Goal: Information Seeking & Learning: Learn about a topic

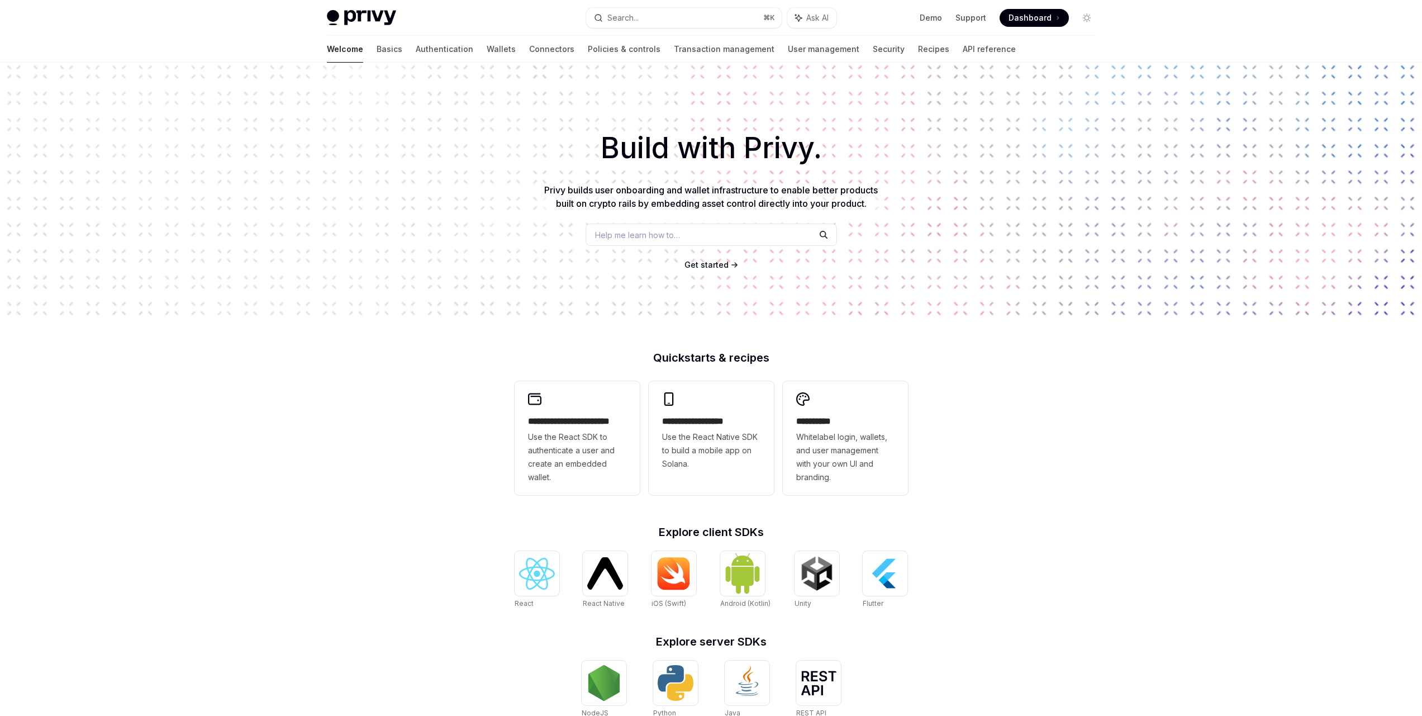
click at [661, 3] on div "Privy Docs home page Search... ⌘ K Ask AI Demo Support Dashboard Dashboard Sear…" at bounding box center [711, 18] width 769 height 36
click at [657, 11] on button "Search... ⌘ K" at bounding box center [684, 18] width 196 height 20
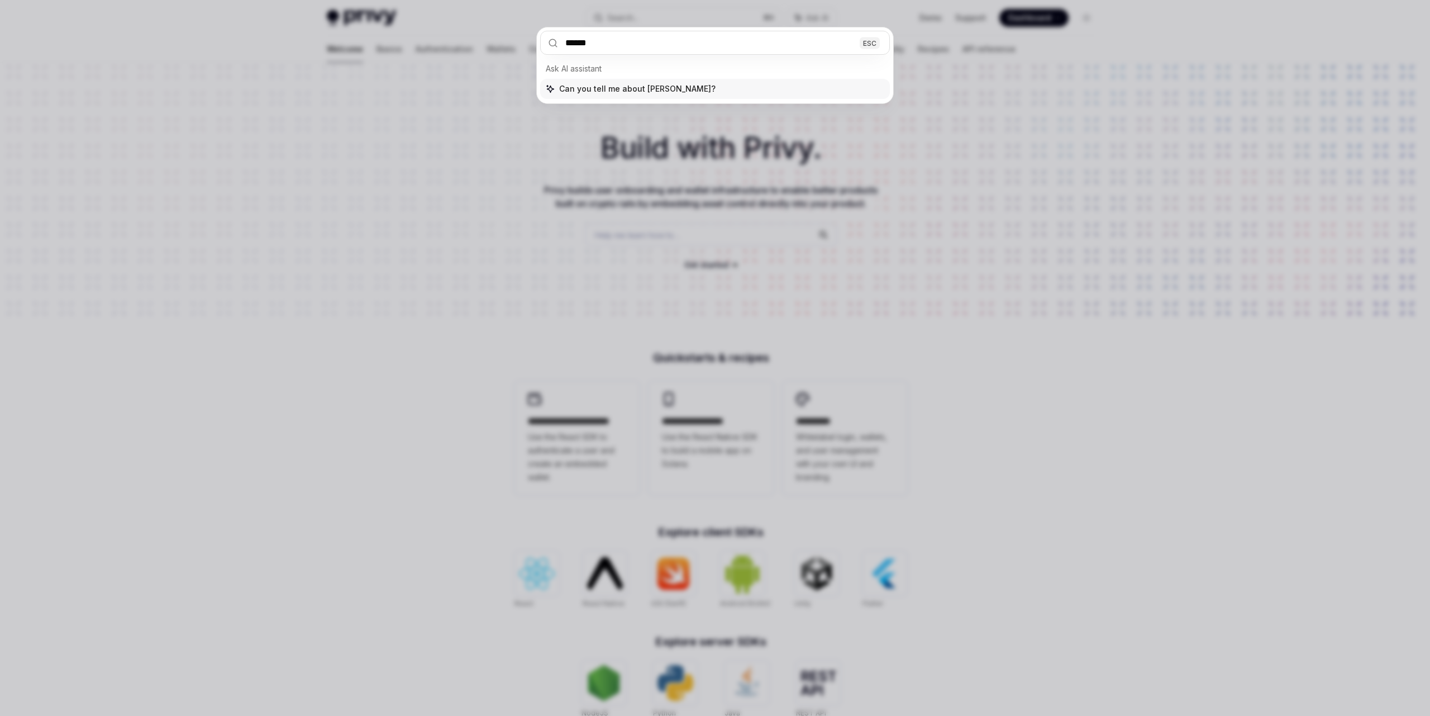
type input "*******"
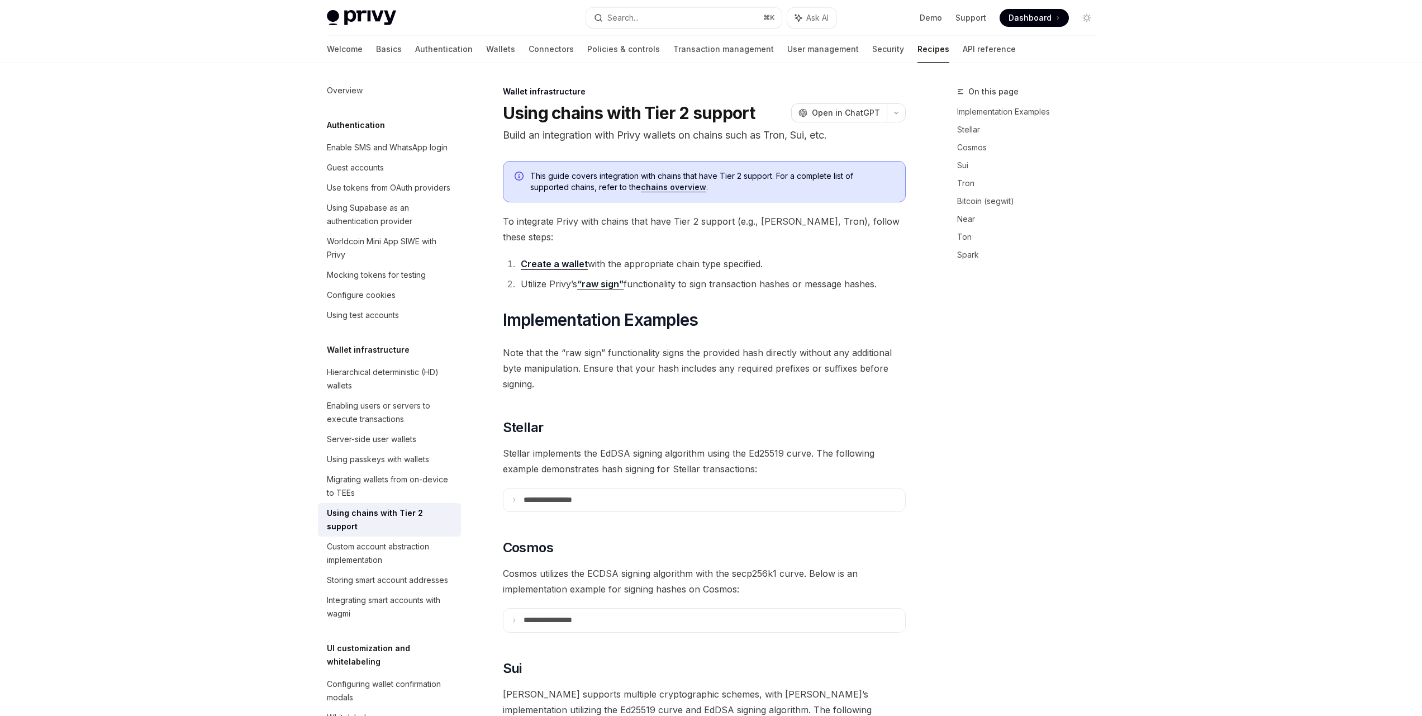
type textarea "*"
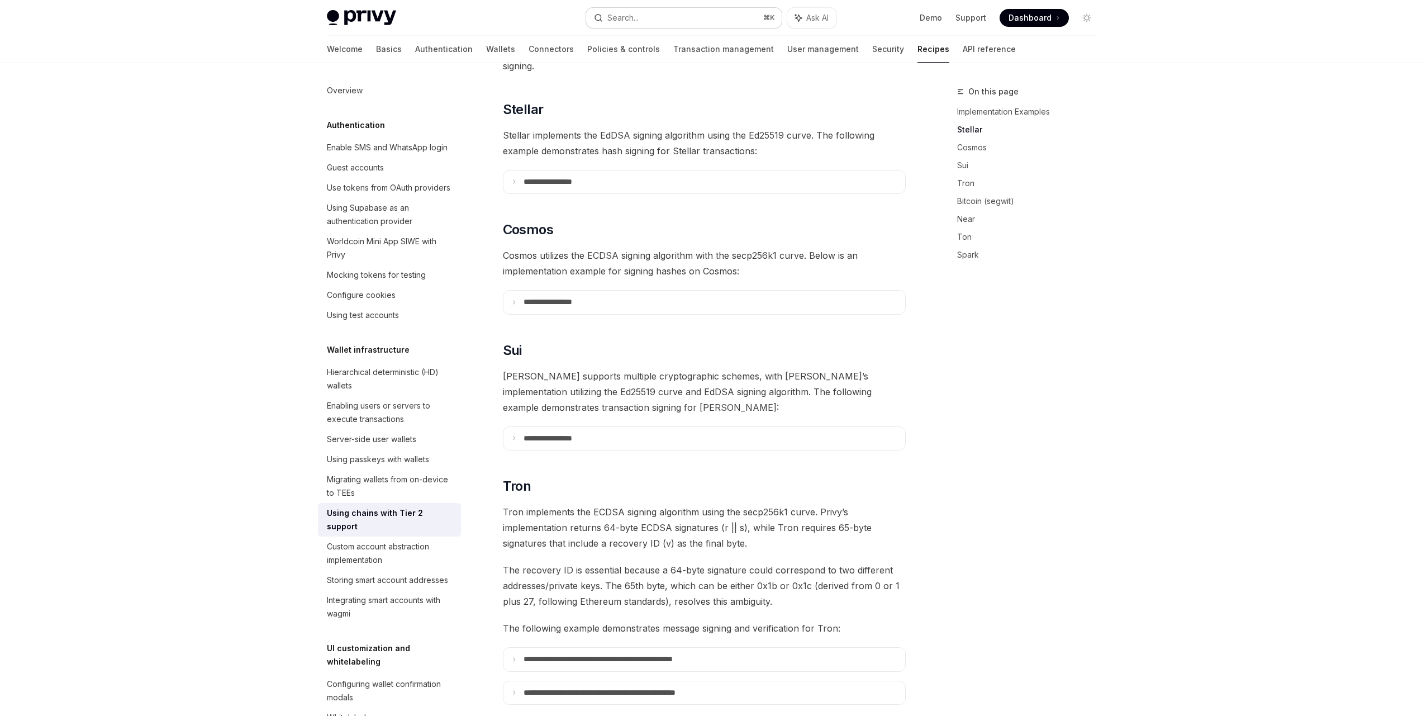
click at [704, 16] on button "Search... ⌘ K" at bounding box center [684, 18] width 196 height 20
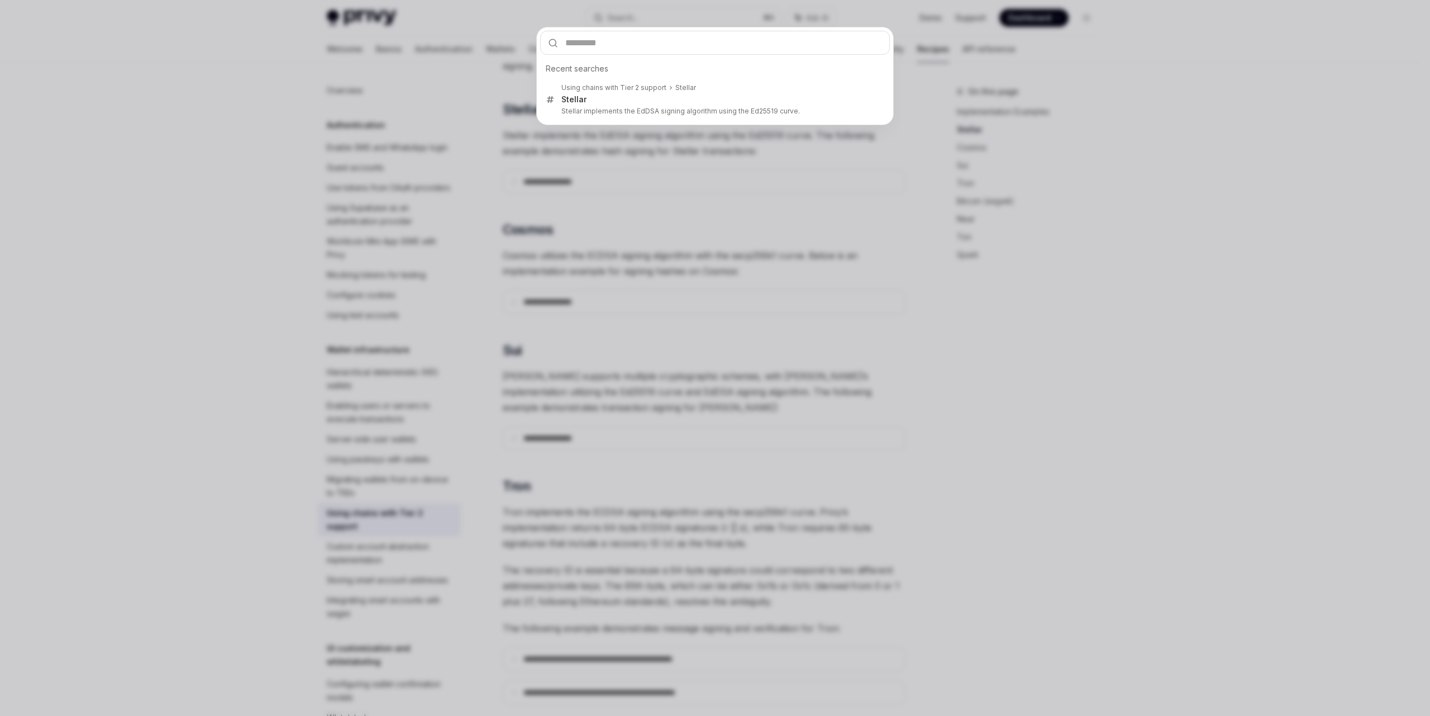
click at [1115, 158] on div "Recent searches Using chains with Tier 2 support Stellar Stellar Stellar implem…" at bounding box center [715, 358] width 1430 height 716
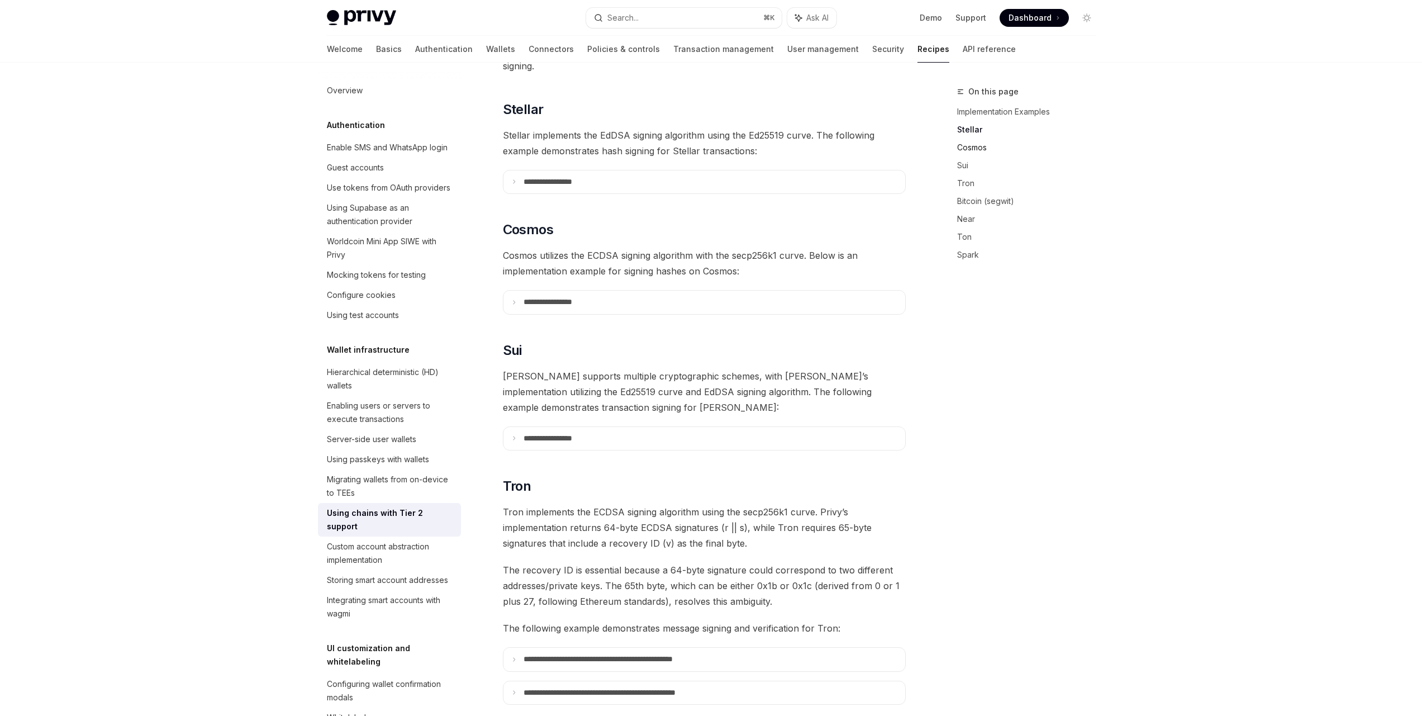
click at [978, 145] on link "Cosmos" at bounding box center [1030, 148] width 147 height 18
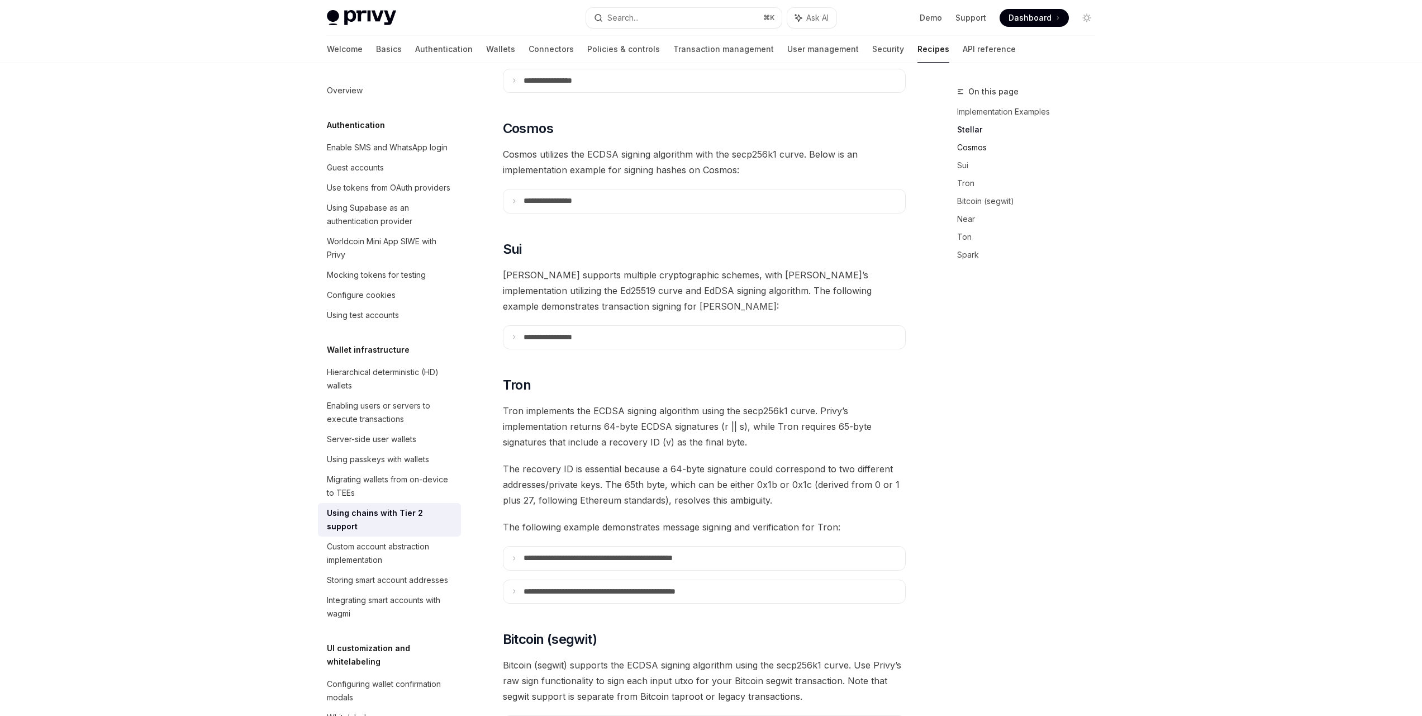
scroll to position [438, 0]
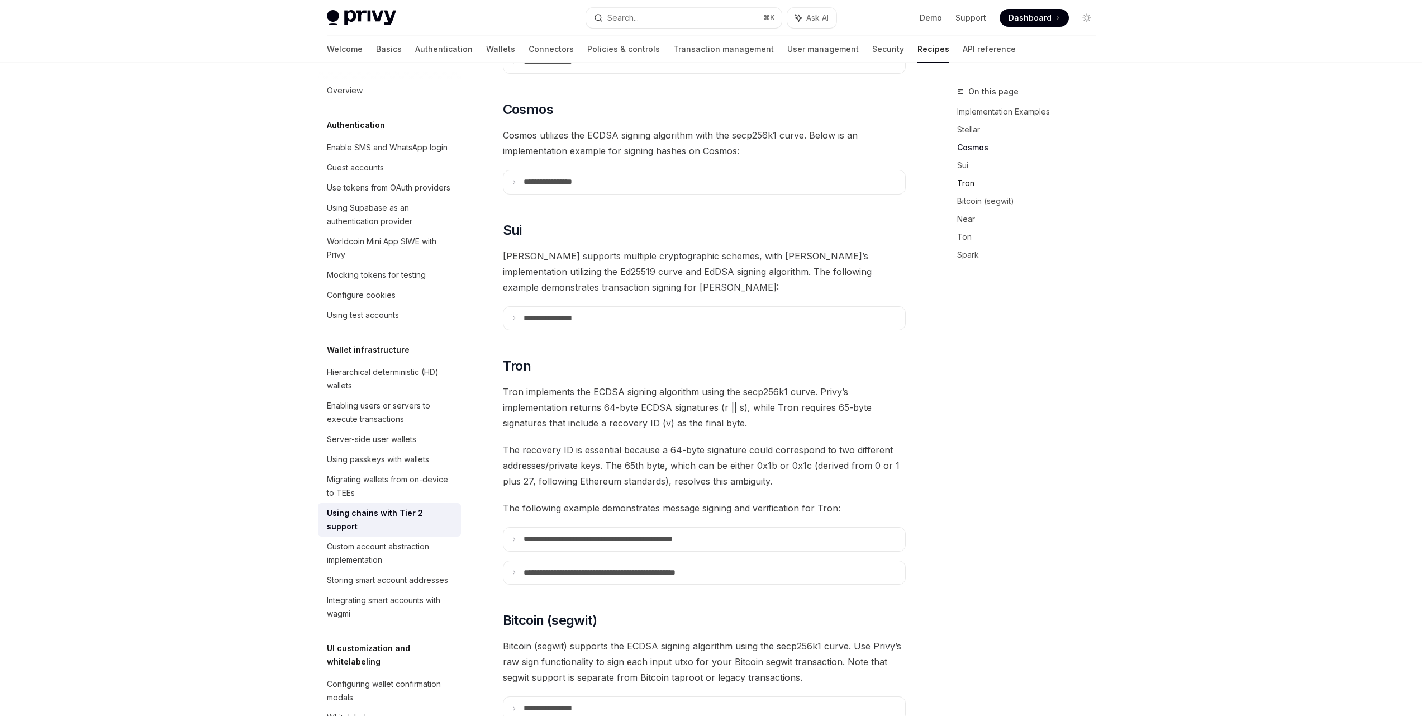
click at [975, 179] on link "Tron" at bounding box center [1030, 183] width 147 height 18
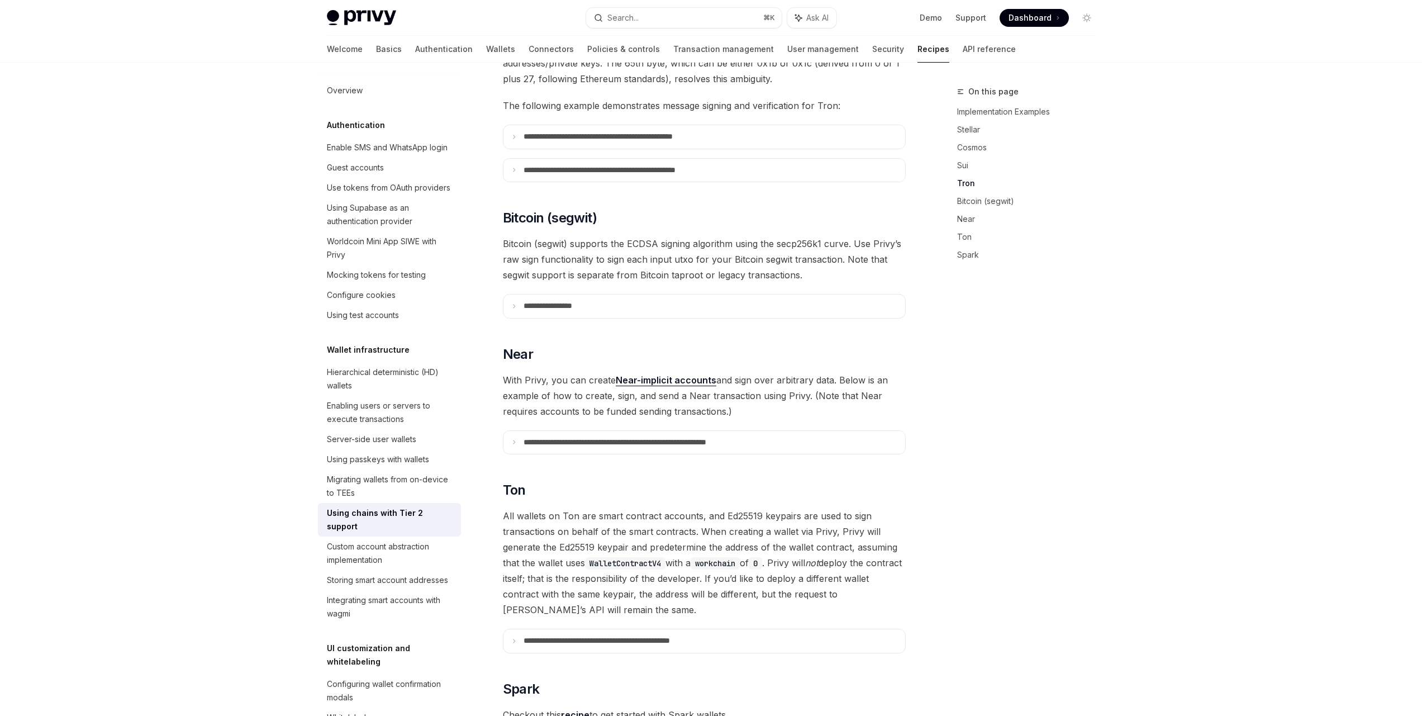
scroll to position [890, 0]
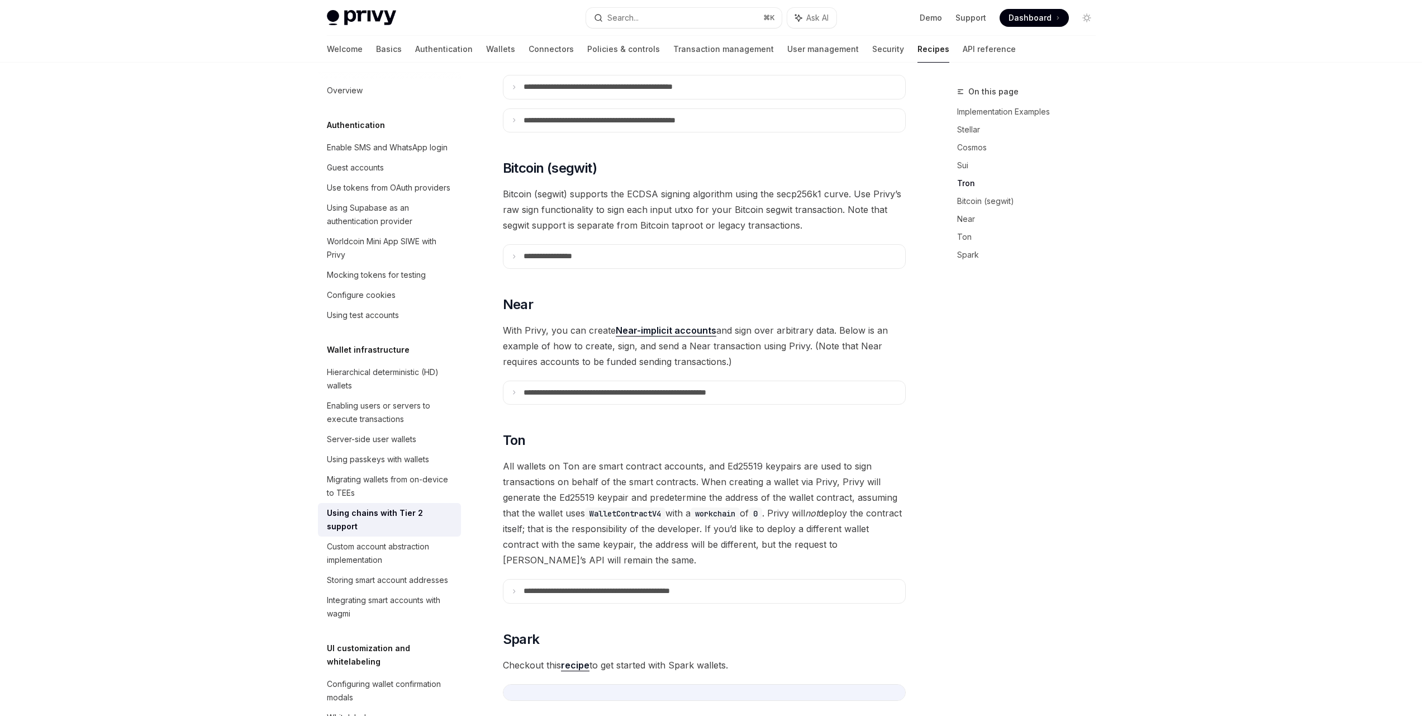
click at [998, 291] on div "On this page Implementation Examples Stellar Cosmos Sui Tron Bitcoin (segwit) N…" at bounding box center [1020, 400] width 170 height 631
click at [965, 251] on link "Spark" at bounding box center [1030, 255] width 147 height 18
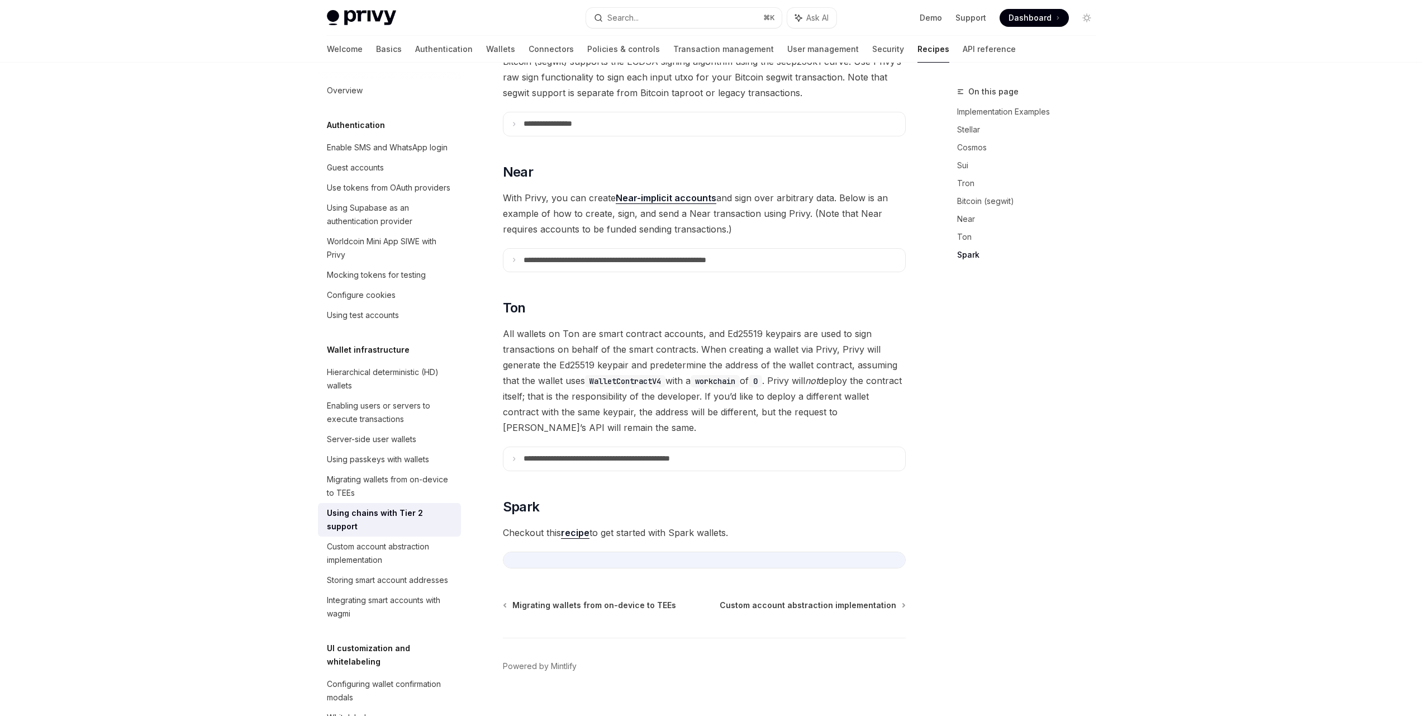
scroll to position [1025, 0]
click at [975, 132] on link "Stellar" at bounding box center [1030, 130] width 147 height 18
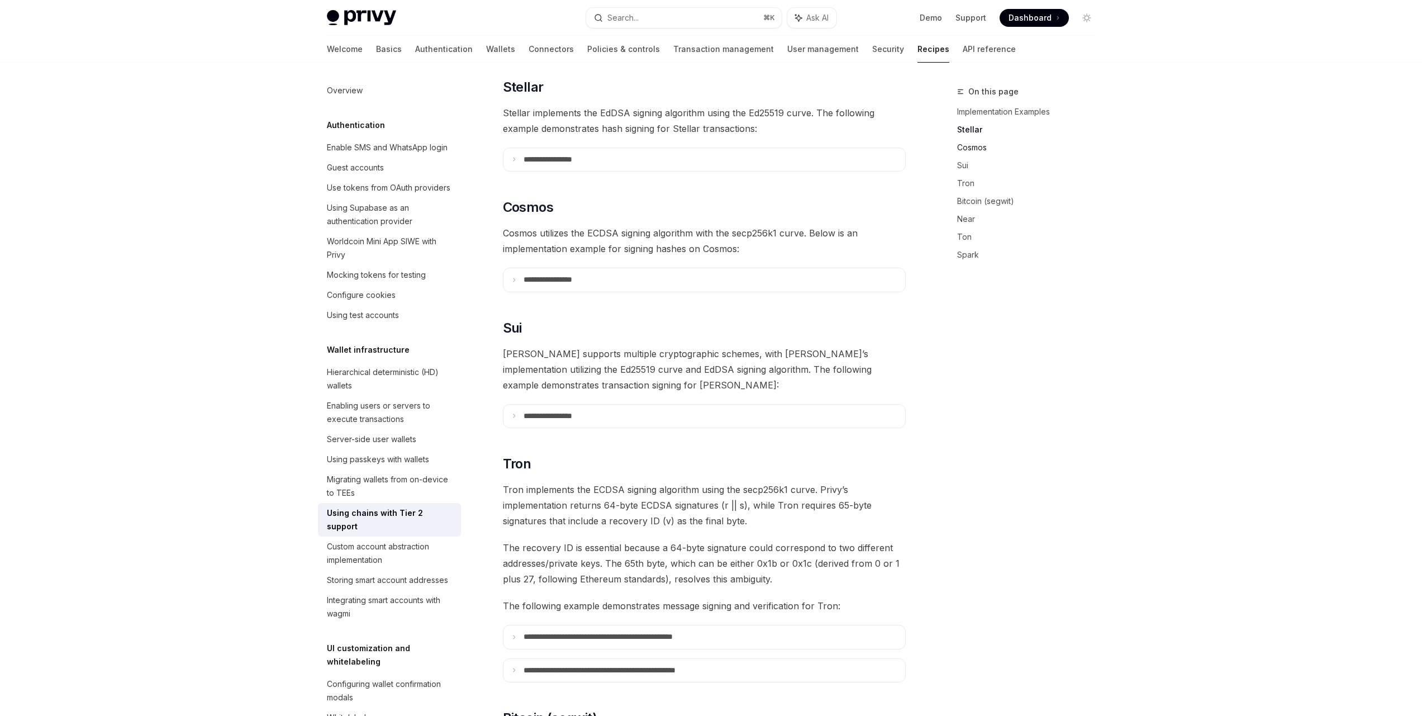
click at [977, 145] on link "Cosmos" at bounding box center [1030, 148] width 147 height 18
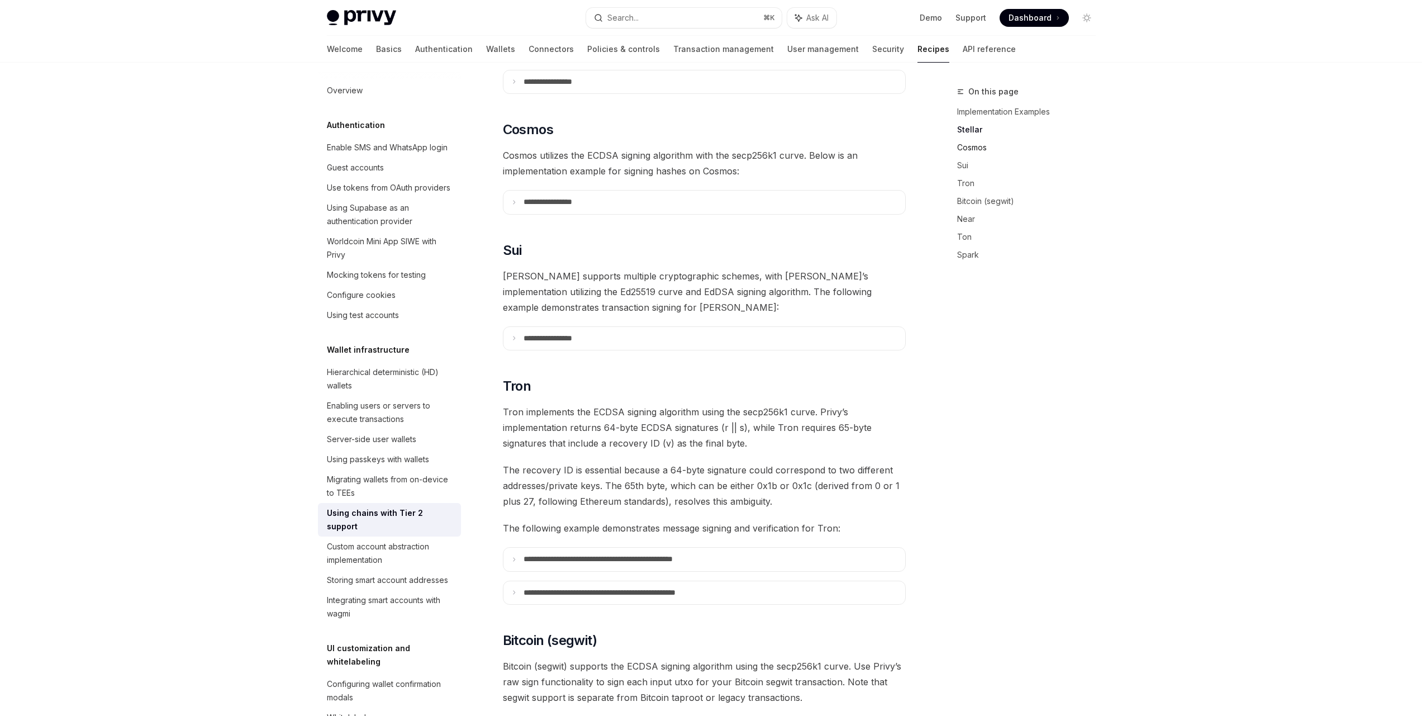
scroll to position [438, 0]
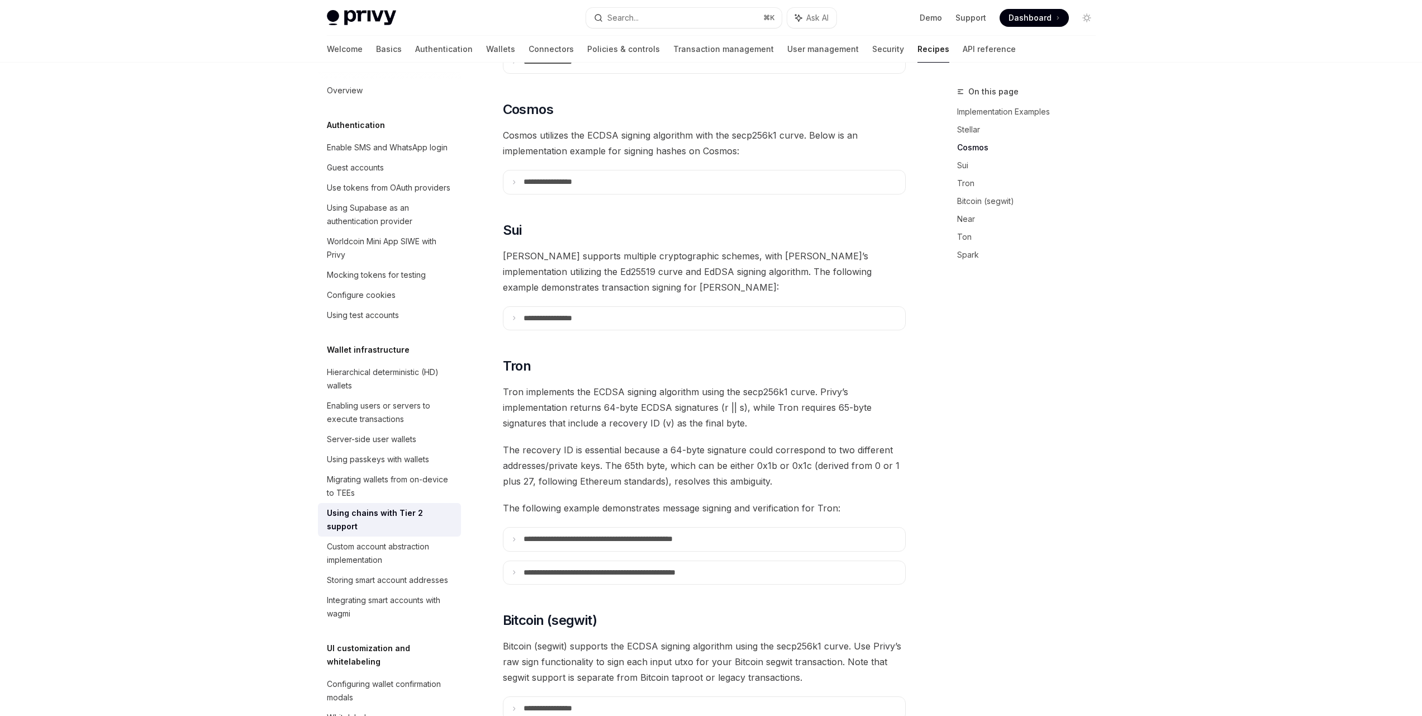
click at [977, 145] on link "Cosmos" at bounding box center [1030, 148] width 147 height 18
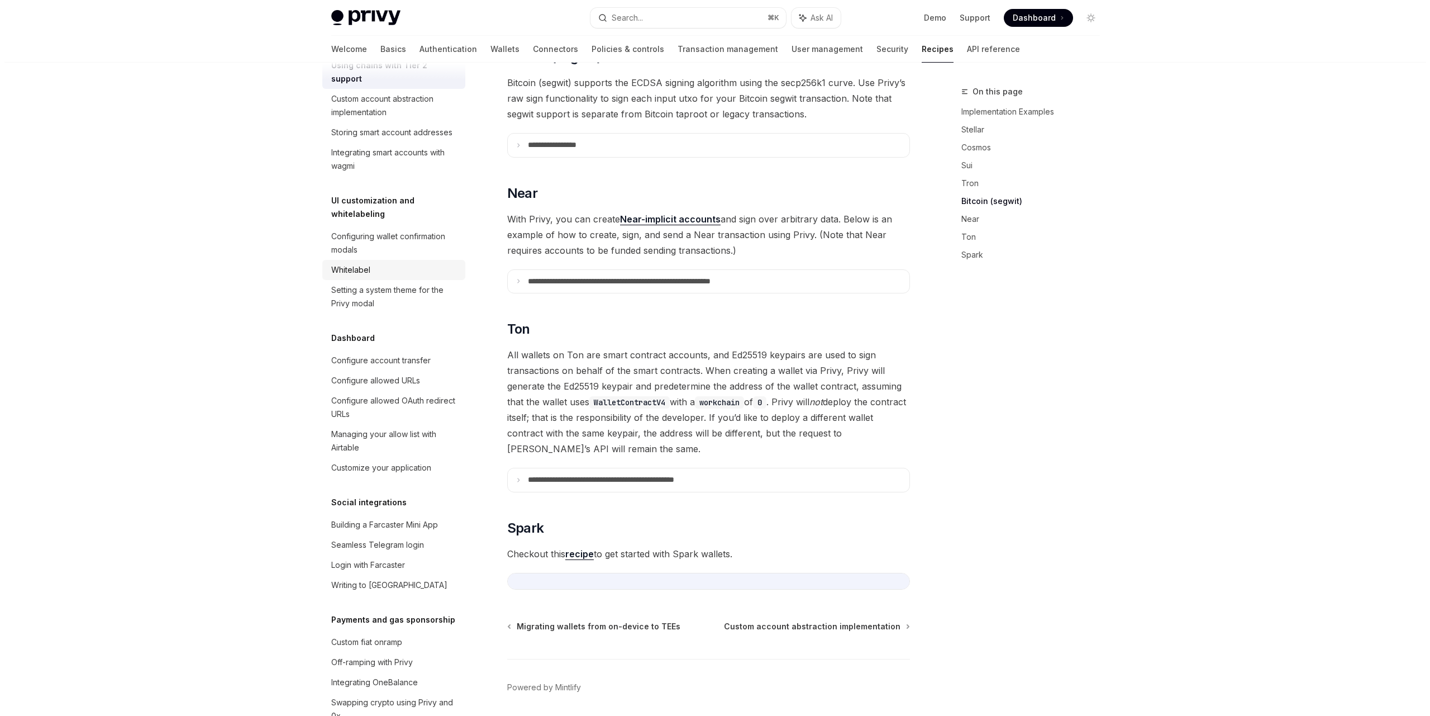
scroll to position [450, 0]
click at [694, 23] on button "Search... ⌘ K" at bounding box center [684, 18] width 196 height 20
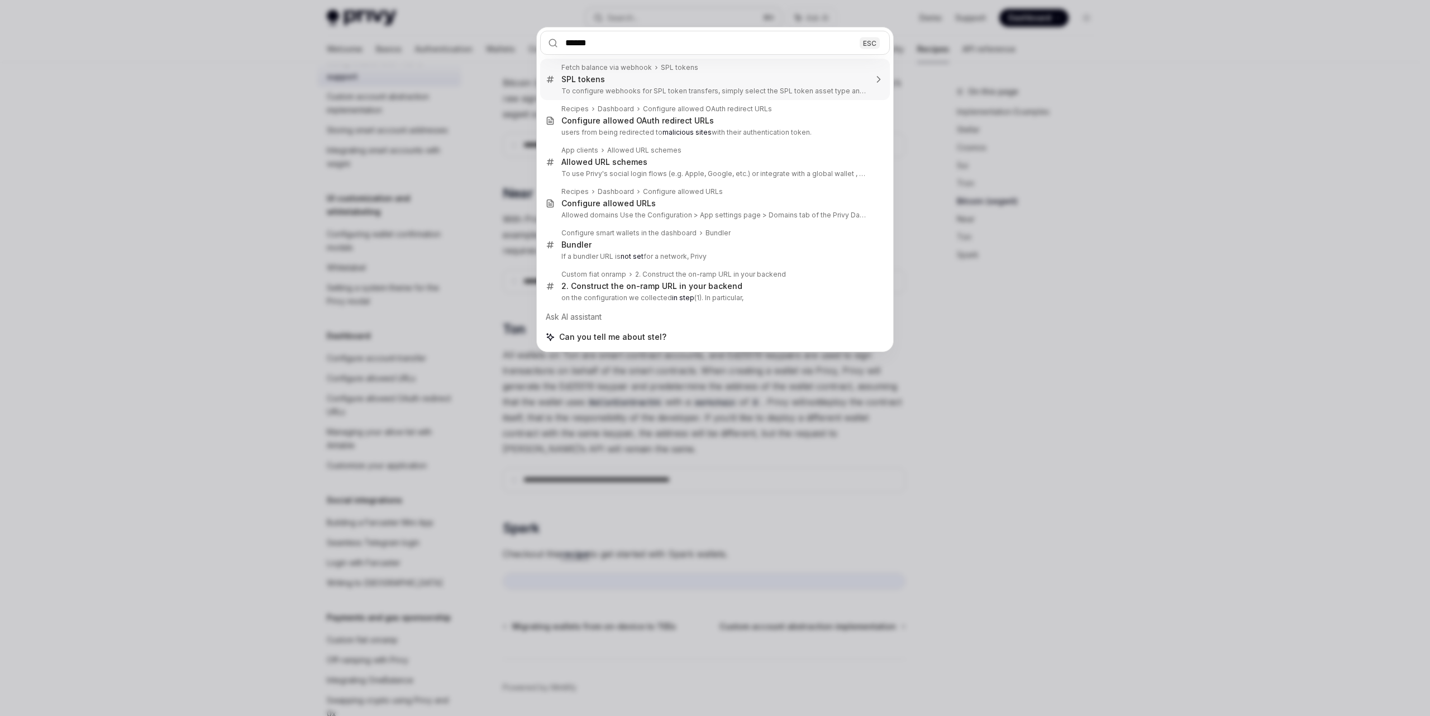
type input "*******"
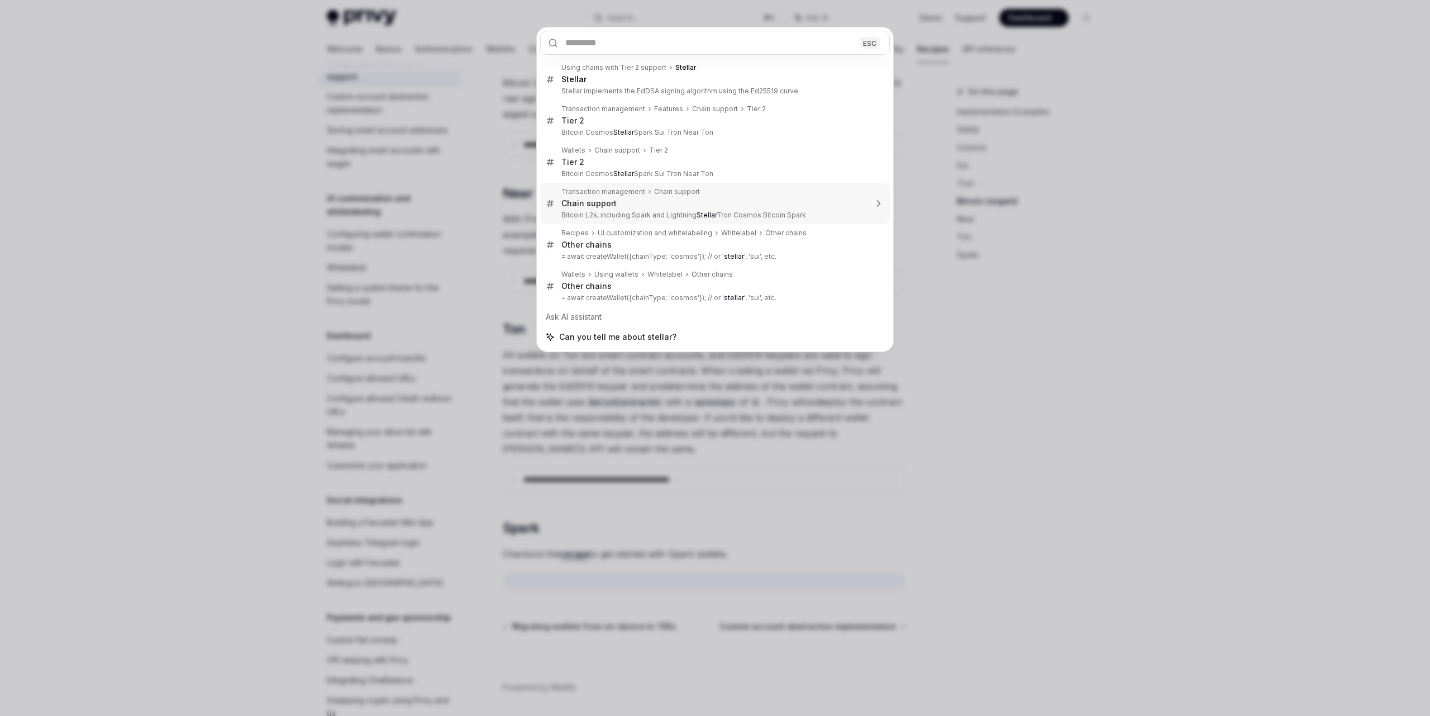
type textarea "*"
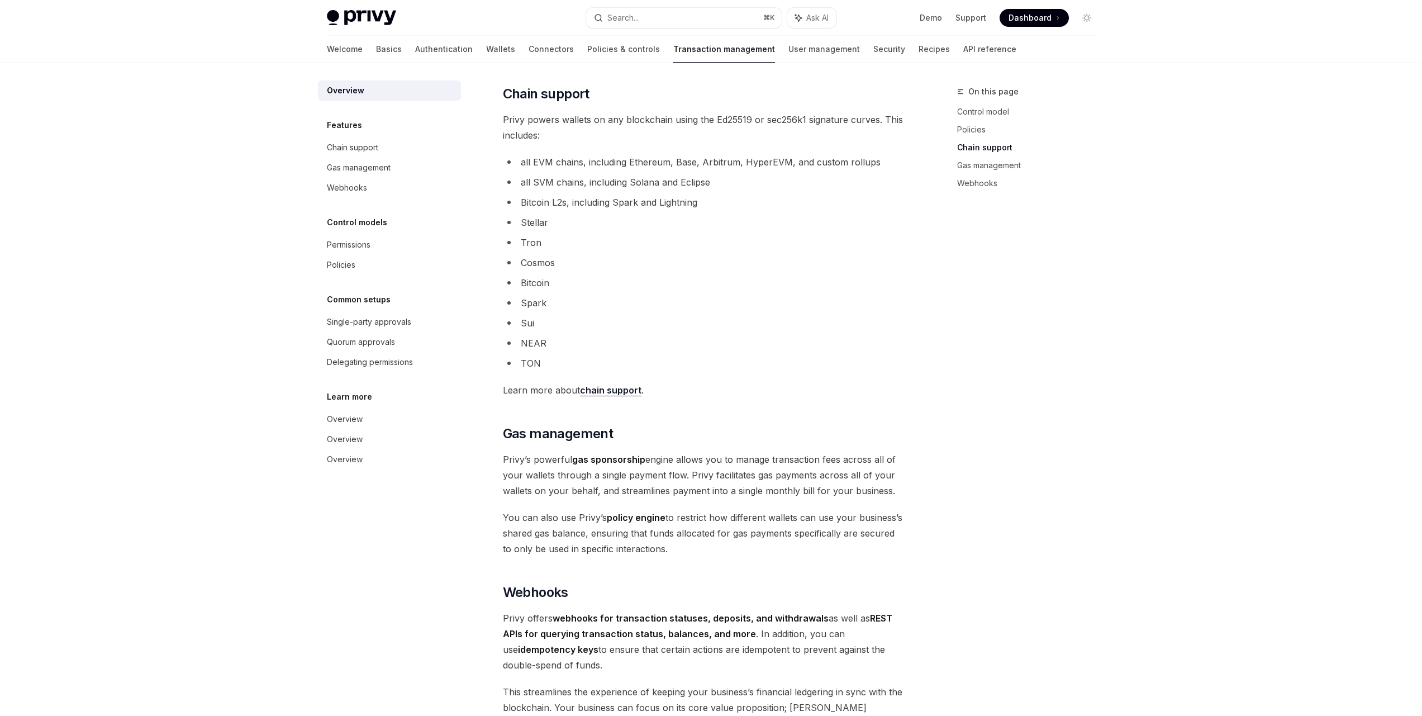
click at [708, 268] on li "Cosmos" at bounding box center [704, 263] width 403 height 16
